Goal: Information Seeking & Learning: Understand process/instructions

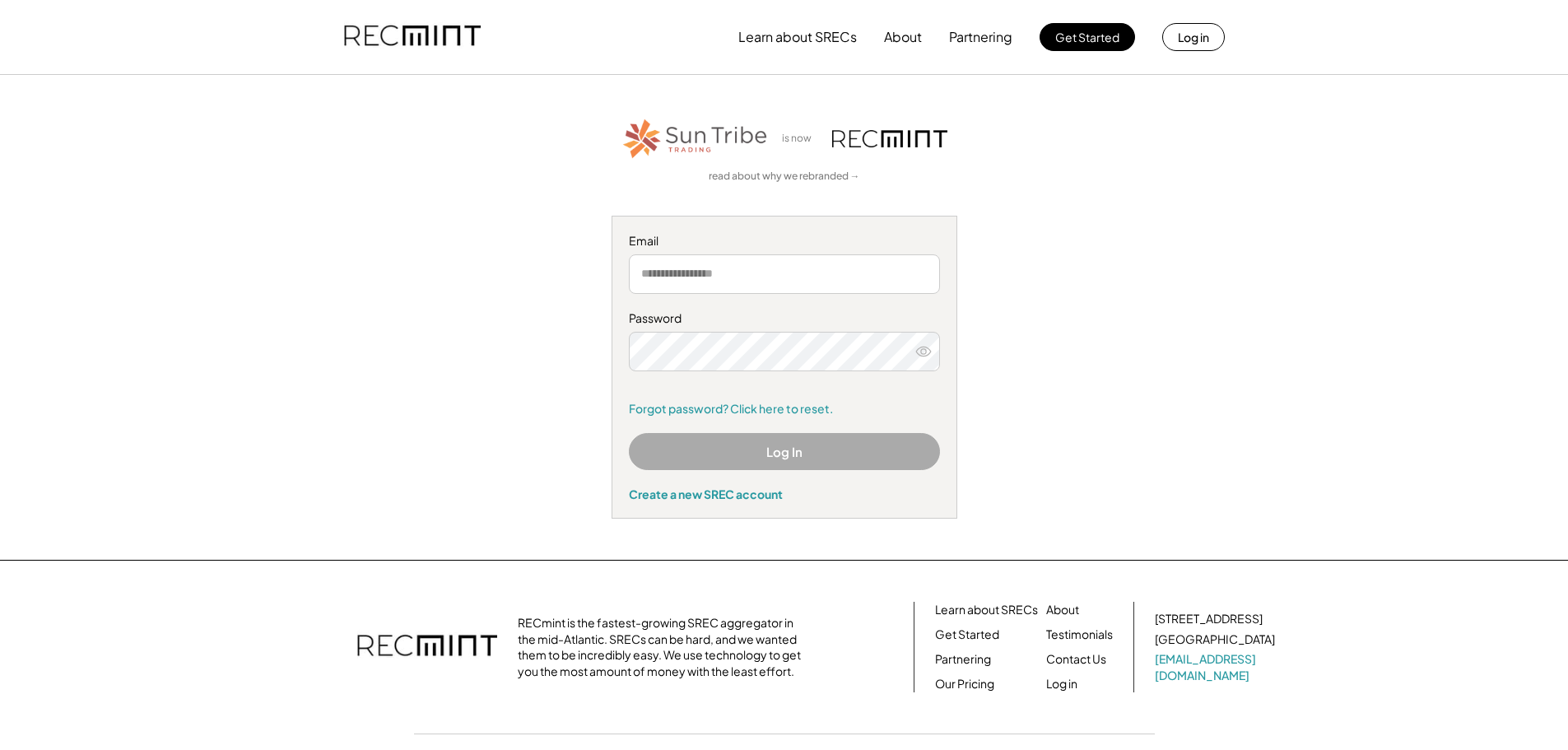
type input "**********"
click at [753, 448] on button "Log In" at bounding box center [784, 452] width 311 height 37
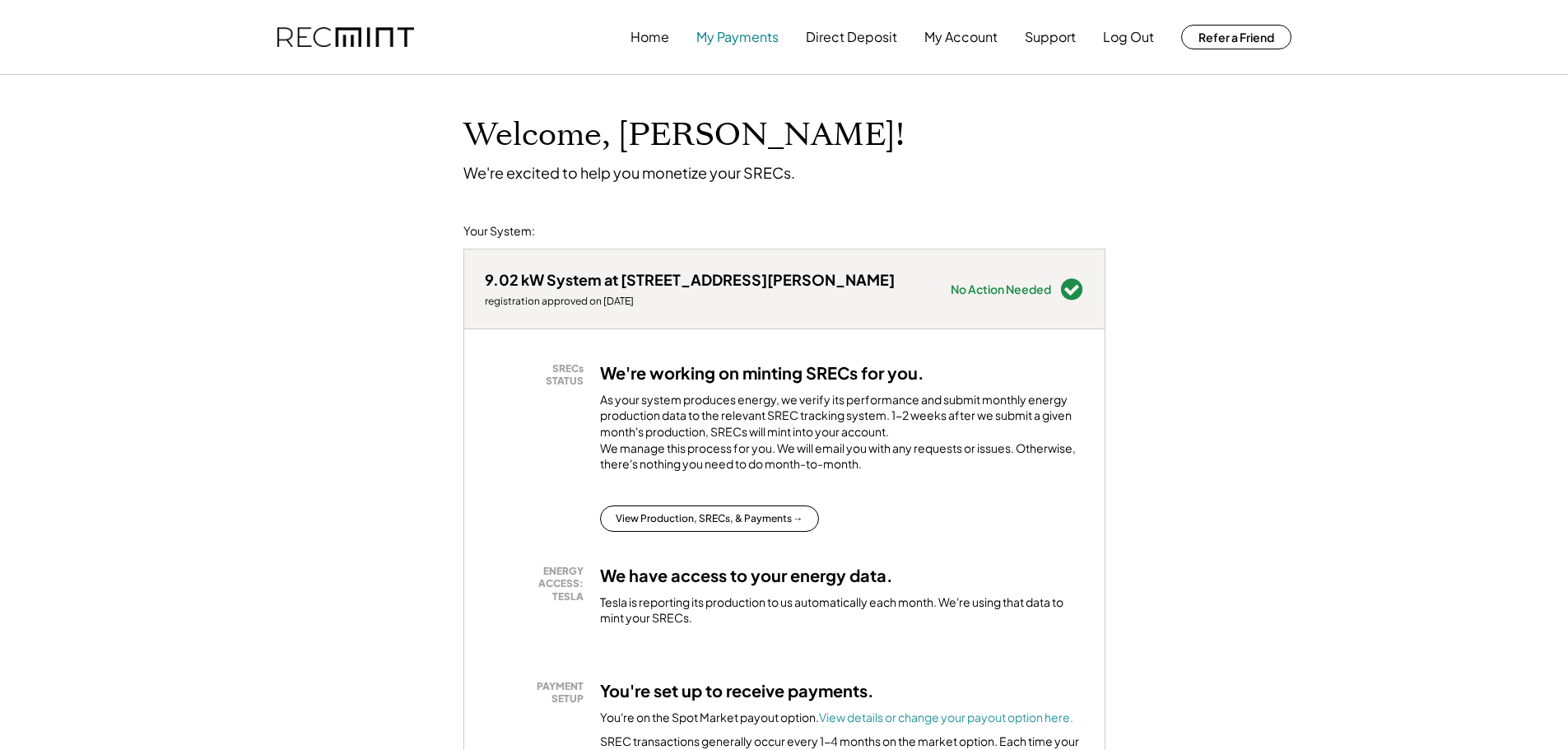
click at [726, 35] on button "My Payments" at bounding box center [738, 37] width 82 height 33
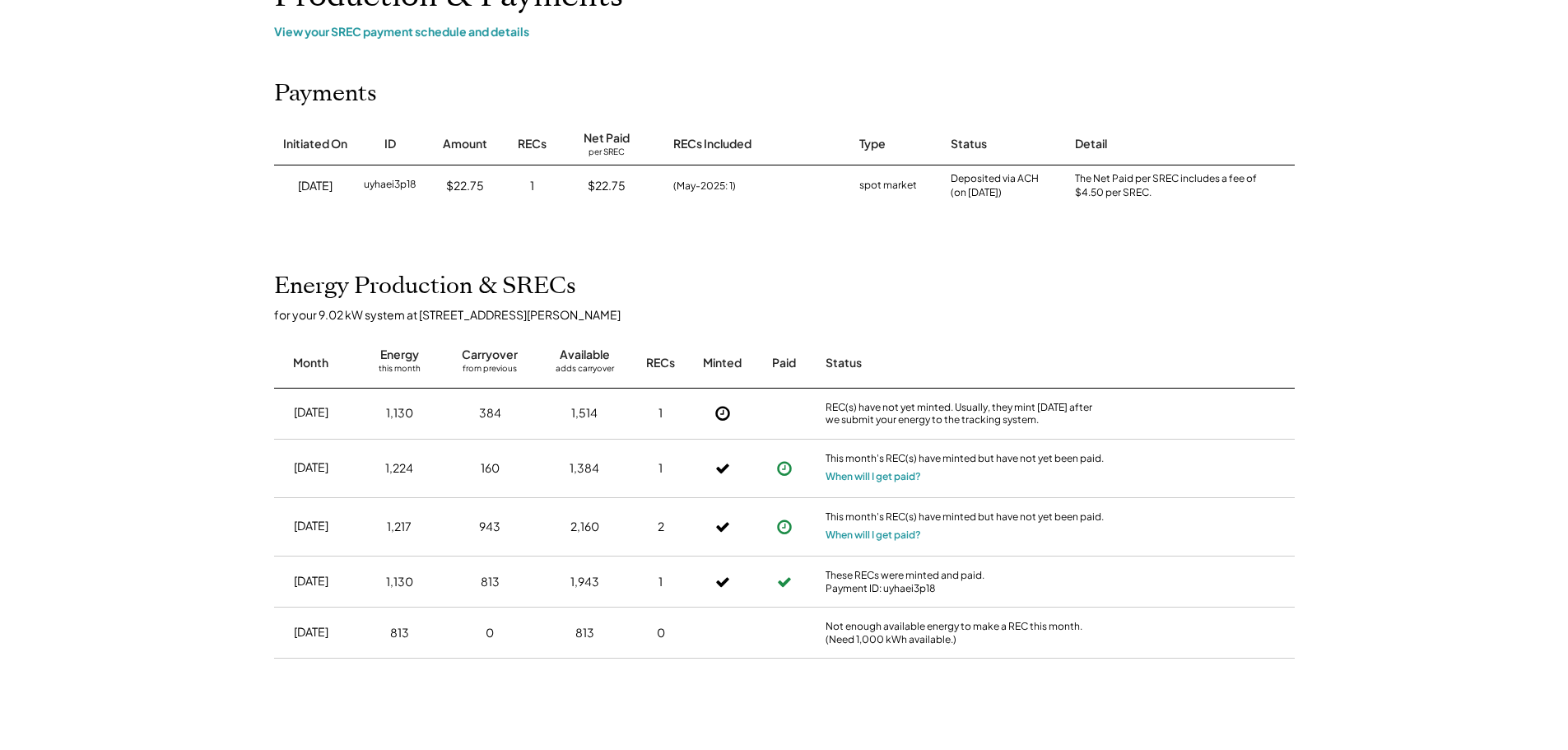
scroll to position [165, 0]
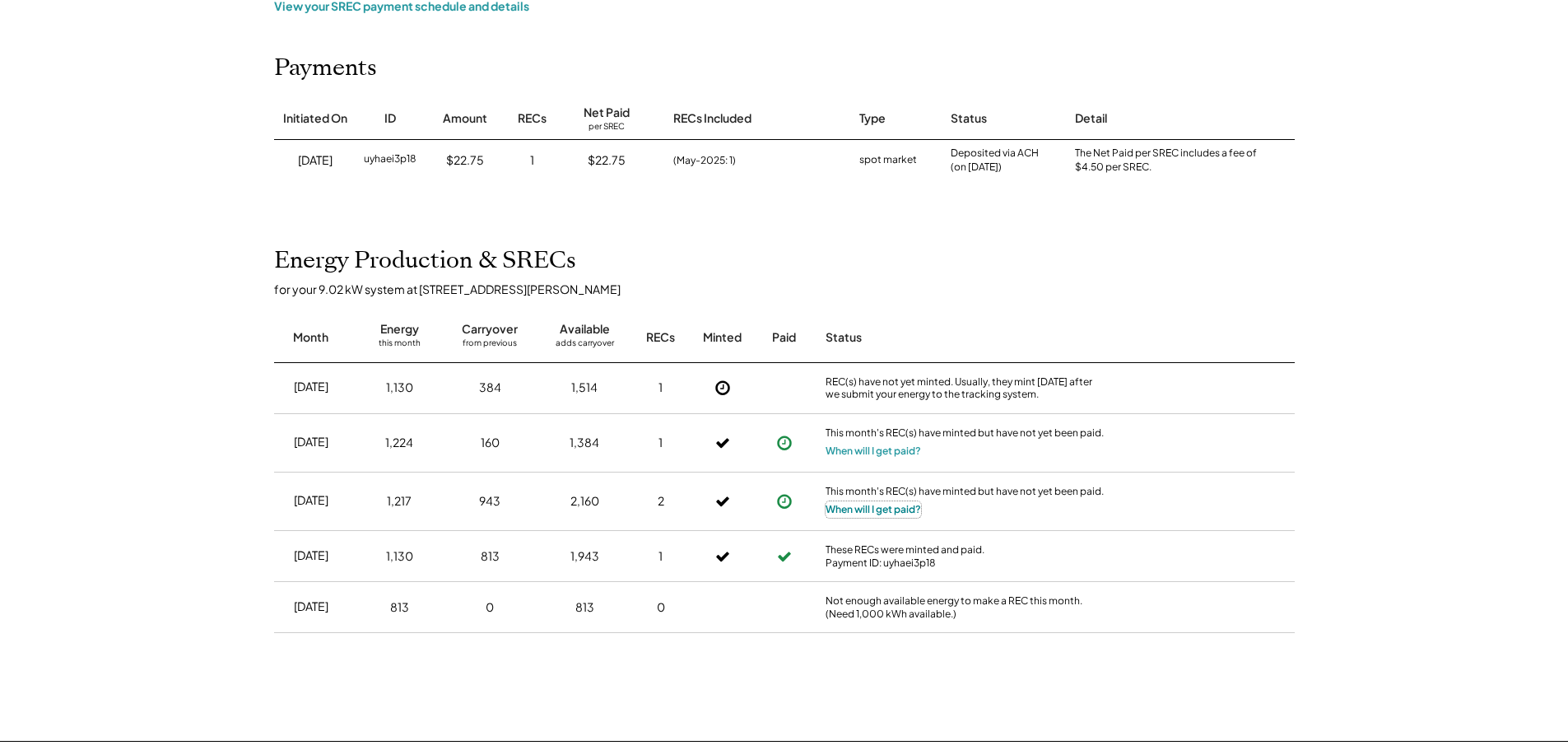
click at [871, 513] on button "When will I get paid?" at bounding box center [874, 510] width 96 height 17
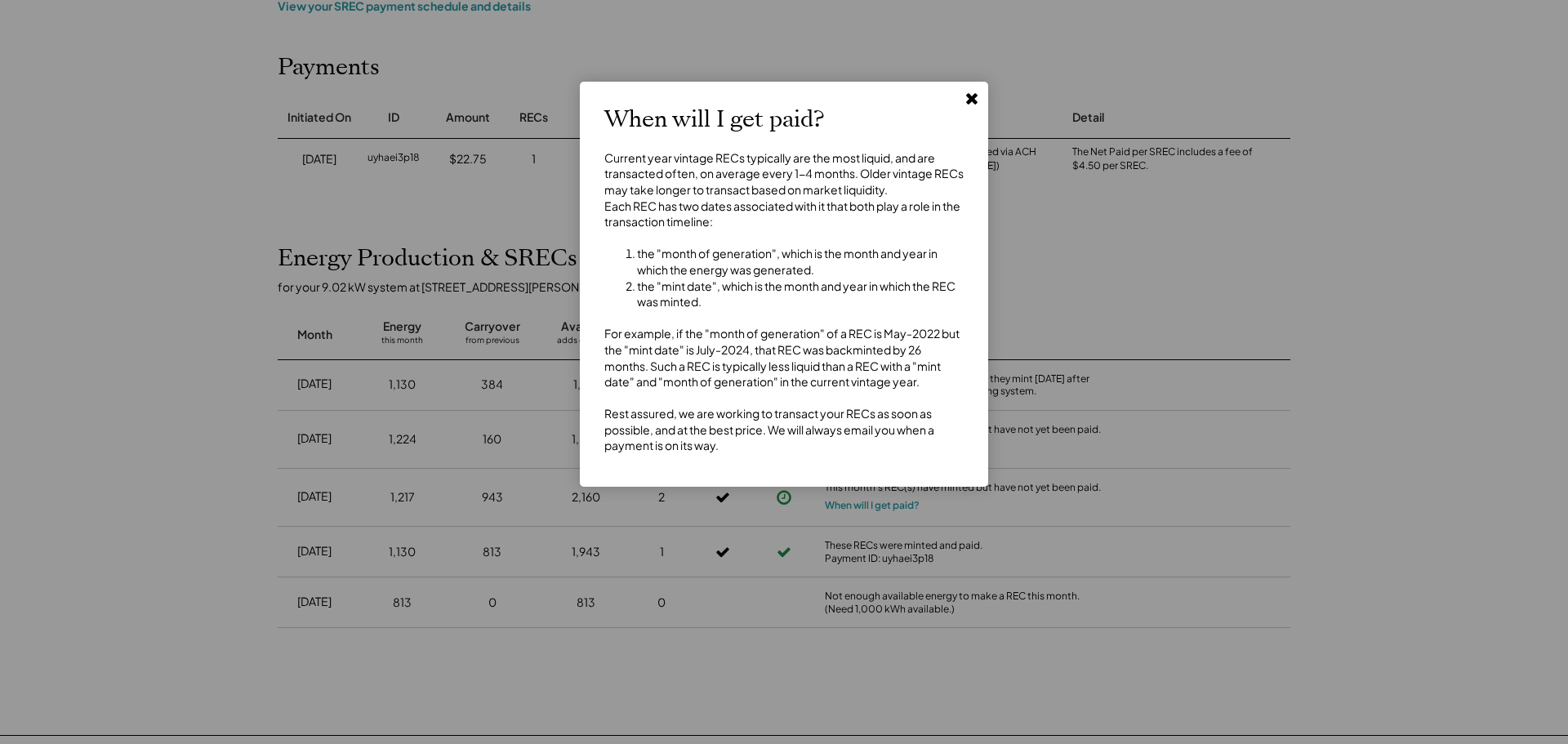
click at [975, 98] on use at bounding box center [972, 99] width 12 height 12
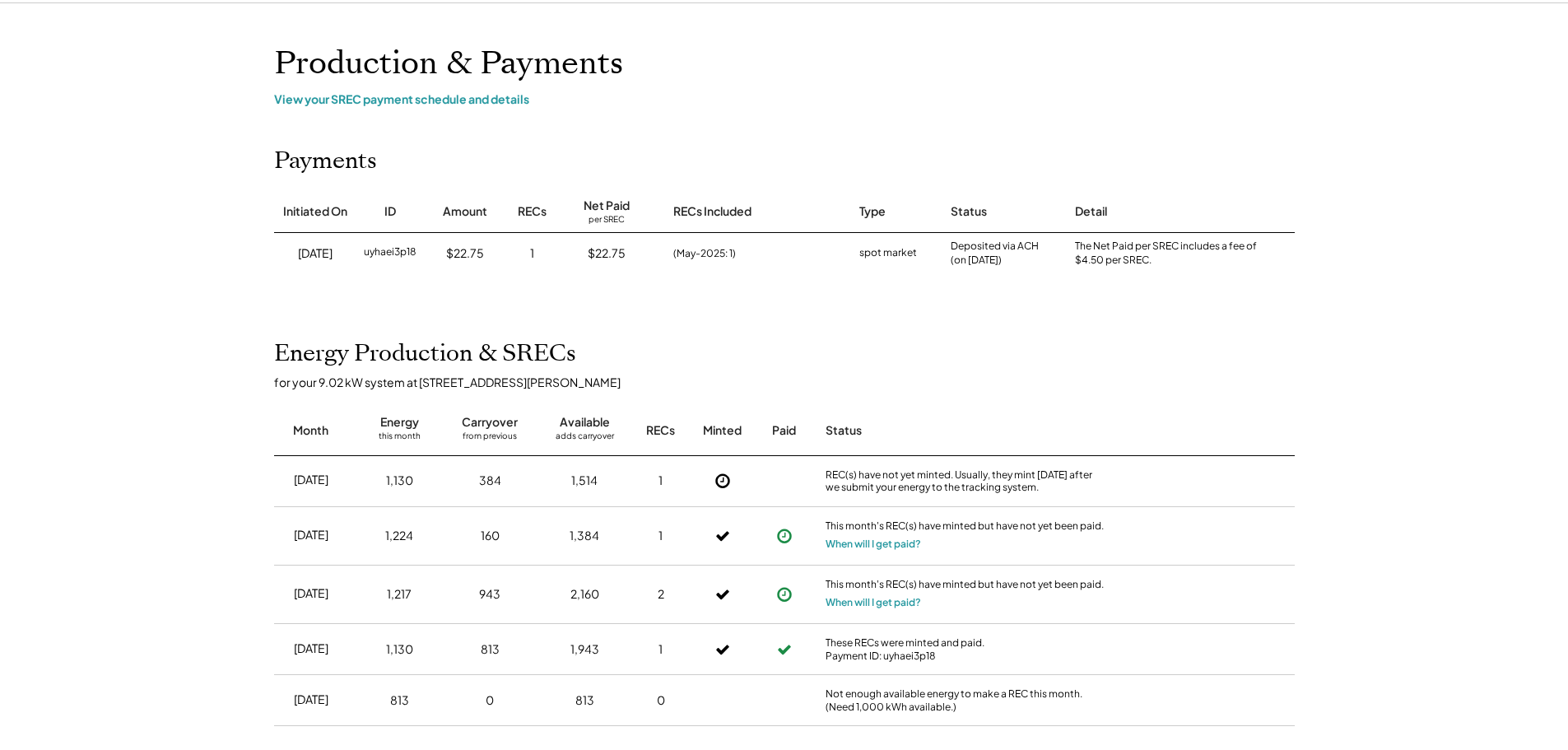
scroll to position [0, 0]
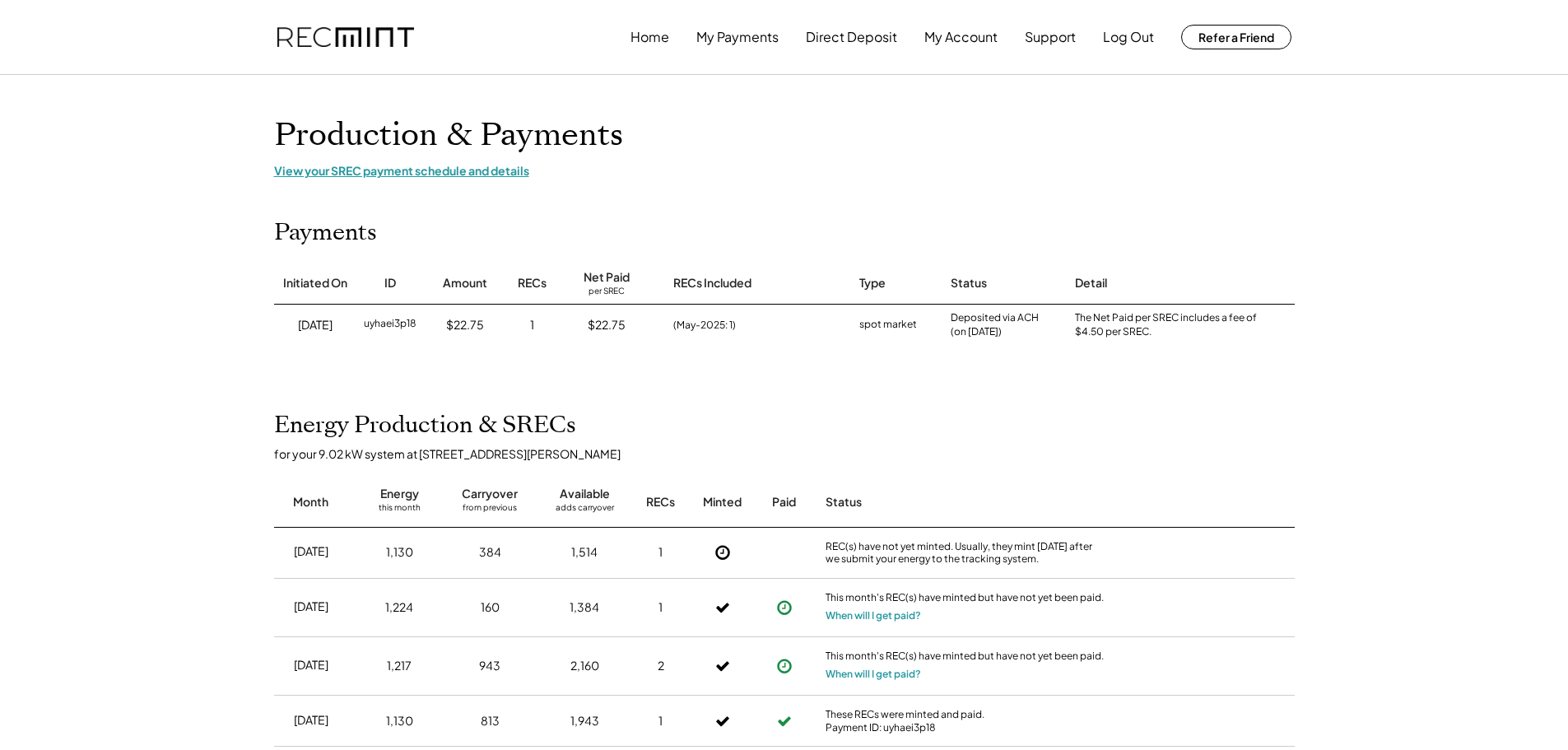
click at [369, 174] on div "View your SREC payment schedule and details" at bounding box center [785, 170] width 1021 height 15
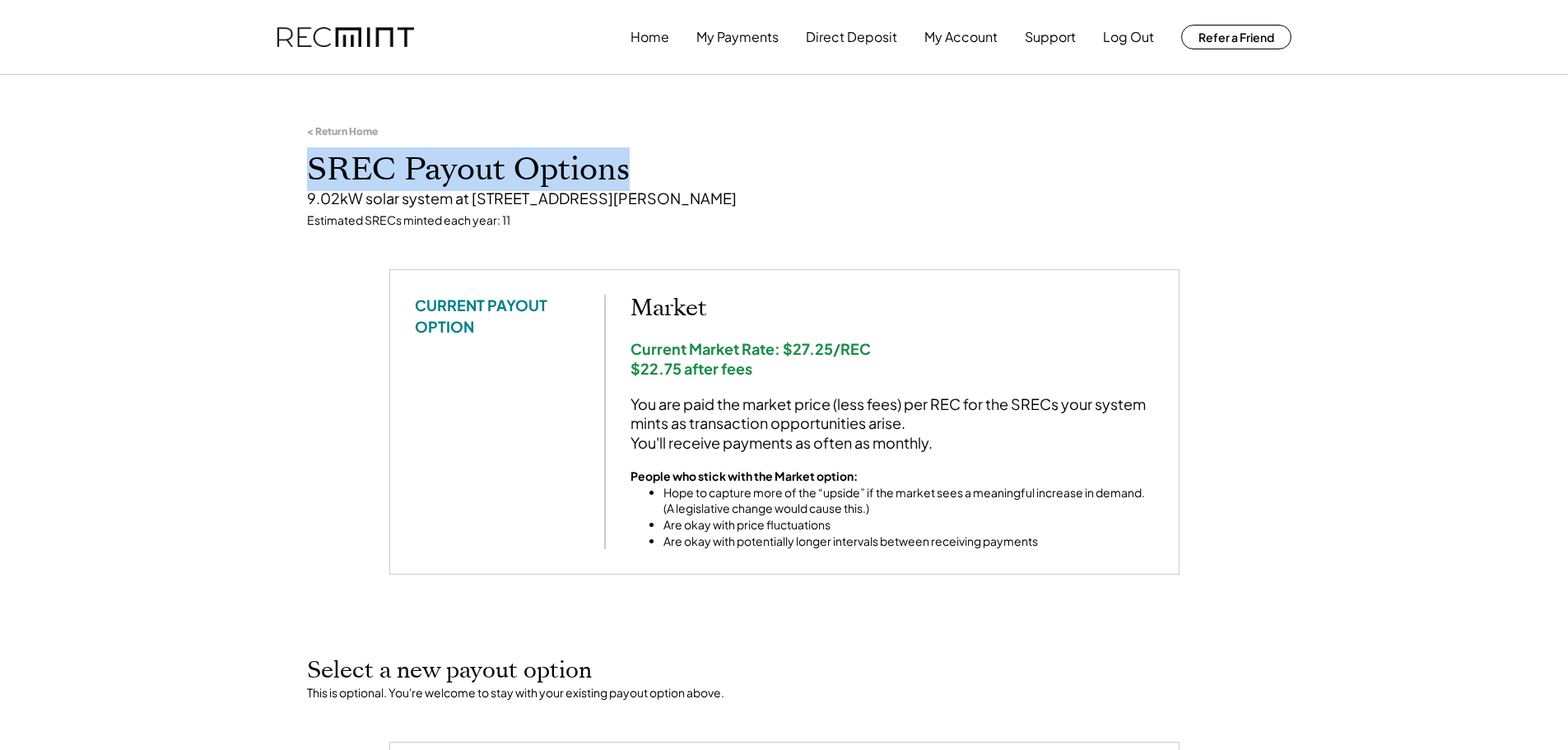
drag, startPoint x: 311, startPoint y: 165, endPoint x: 636, endPoint y: 170, distance: 325.0
click at [636, 170] on h1 "SREC Payout Options" at bounding box center [785, 170] width 955 height 39
click at [636, 167] on h1 "SREC Payout Options" at bounding box center [785, 170] width 955 height 39
